Goal: Task Accomplishment & Management: Complete application form

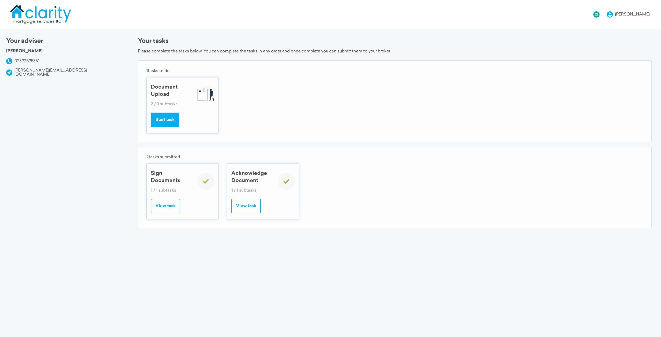
click at [162, 208] on button "View task" at bounding box center [165, 206] width 29 height 14
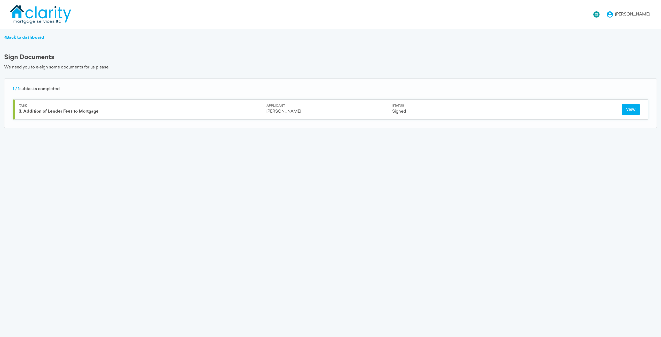
click at [632, 107] on button "View" at bounding box center [631, 109] width 18 height 11
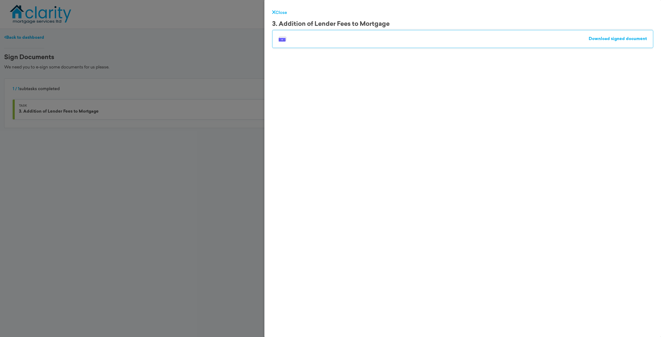
click at [625, 39] on link "Download signed document" at bounding box center [618, 39] width 58 height 4
click at [279, 15] on link "Close" at bounding box center [279, 13] width 15 height 4
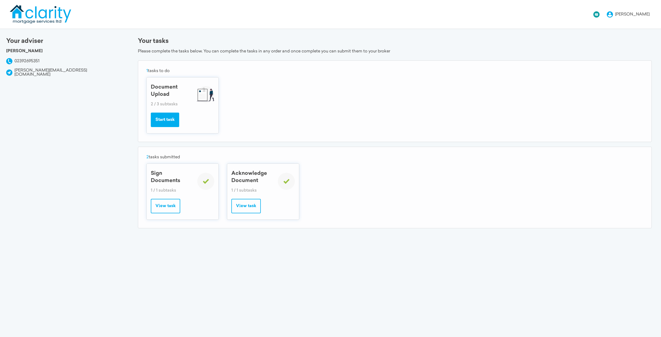
click at [167, 119] on button "Start task" at bounding box center [165, 120] width 28 height 14
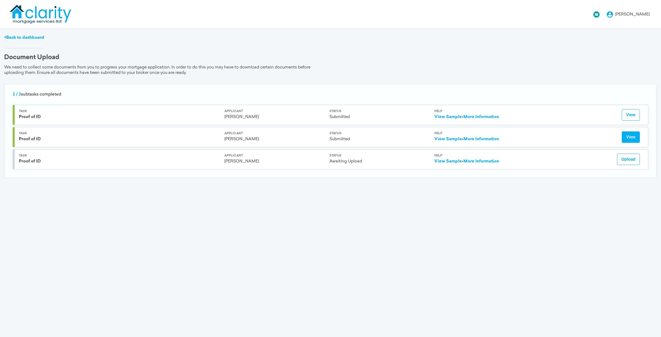
click at [635, 135] on button "View" at bounding box center [631, 136] width 18 height 11
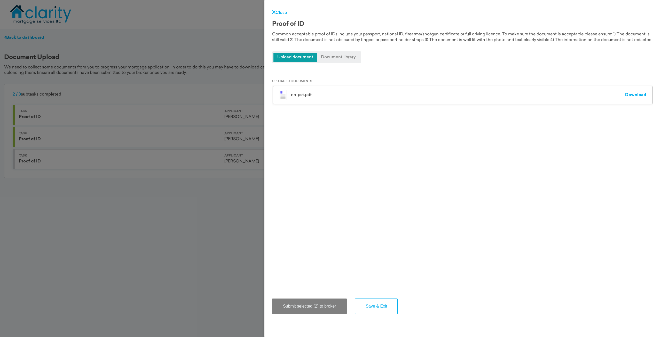
click at [197, 192] on div "Close Proof of ID Common acceptable proof of IDs include your passport, nationa…" at bounding box center [330, 168] width 661 height 337
click at [284, 13] on link "Close" at bounding box center [279, 13] width 15 height 4
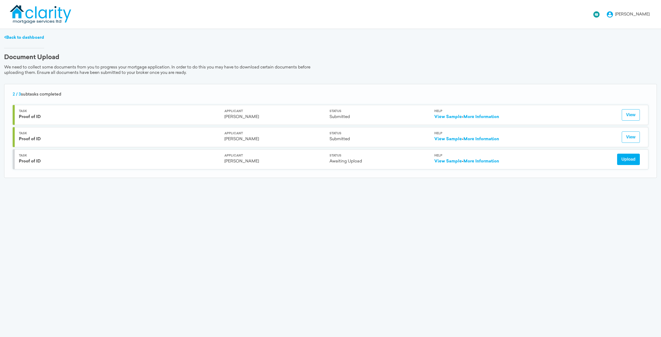
click at [637, 160] on button "Upload" at bounding box center [628, 159] width 23 height 11
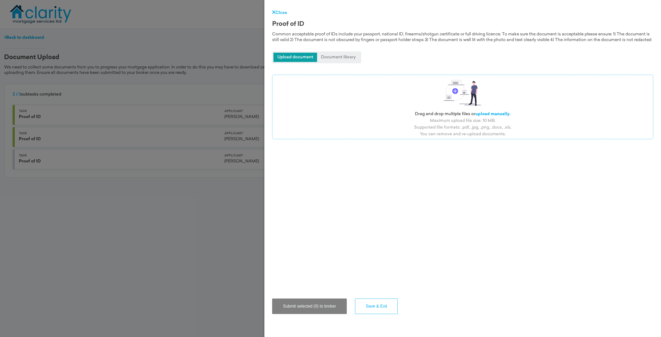
click at [302, 62] on span "Upload document" at bounding box center [296, 57] width 44 height 9
click at [337, 62] on span "Document library" at bounding box center [338, 57] width 43 height 9
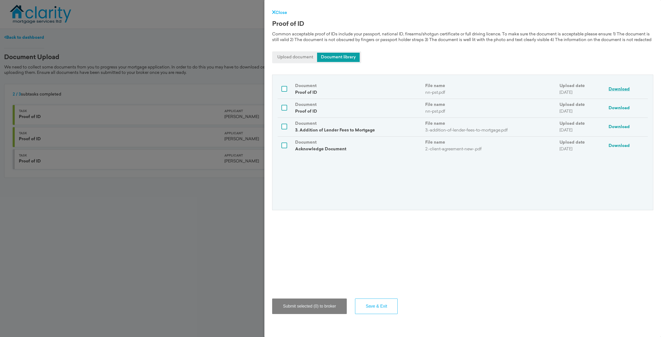
click at [621, 90] on link "Download" at bounding box center [619, 89] width 21 height 4
click at [162, 233] on div "Close Proof of ID Common acceptable proof of IDs include your passport, nationa…" at bounding box center [330, 168] width 661 height 337
click at [375, 307] on button "Save & Exit" at bounding box center [376, 306] width 43 height 15
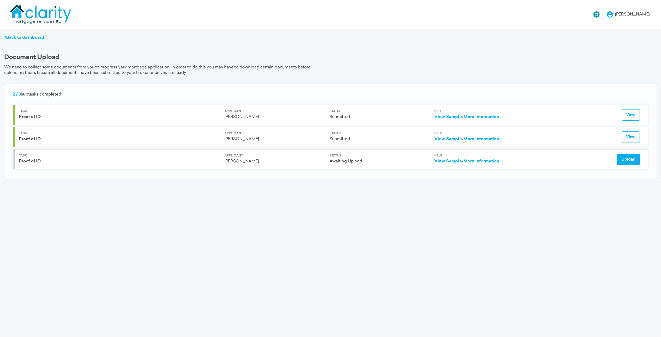
click at [630, 155] on button "Upload" at bounding box center [628, 159] width 23 height 11
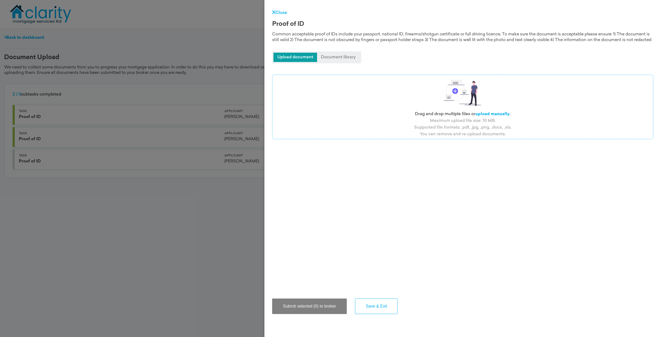
click at [294, 62] on span "Upload document" at bounding box center [296, 57] width 44 height 9
click at [332, 61] on span "Document library" at bounding box center [338, 57] width 43 height 9
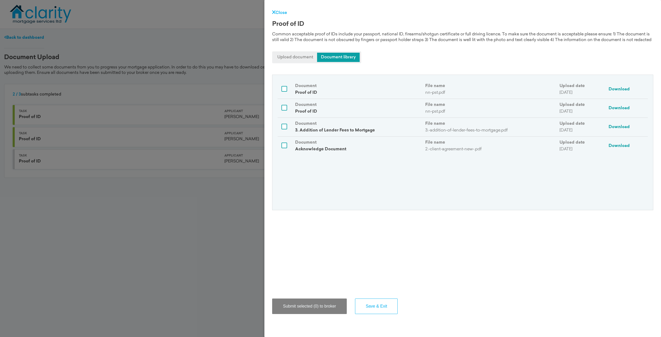
click at [289, 62] on span "Upload document" at bounding box center [296, 57] width 44 height 9
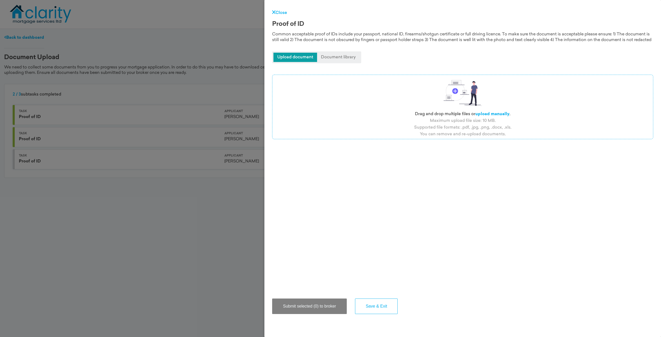
click at [490, 115] on label "upload manually" at bounding box center [492, 114] width 34 height 4
click at [0, 0] on input "file" at bounding box center [0, 0] width 0 height 0
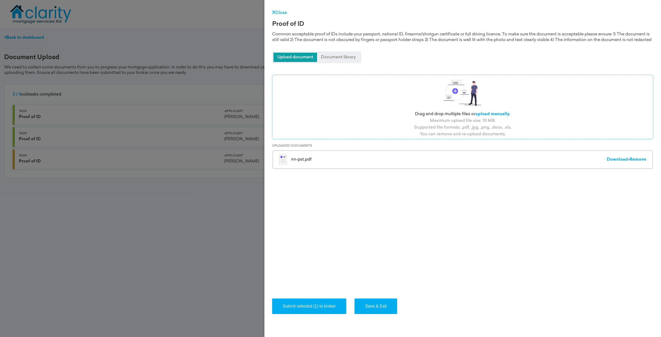
click at [374, 307] on button "Save & Exit" at bounding box center [376, 306] width 43 height 15
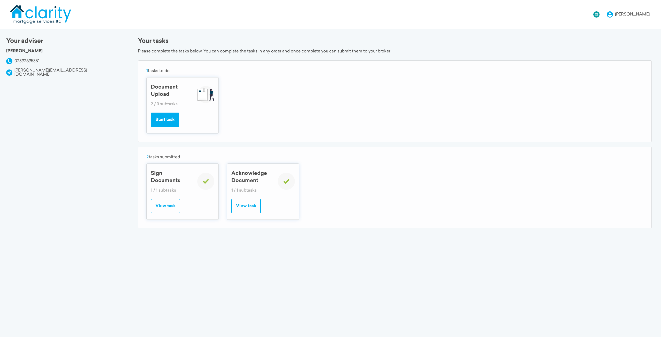
click at [169, 122] on button "Start task" at bounding box center [165, 120] width 28 height 14
